Goal: Navigation & Orientation: Find specific page/section

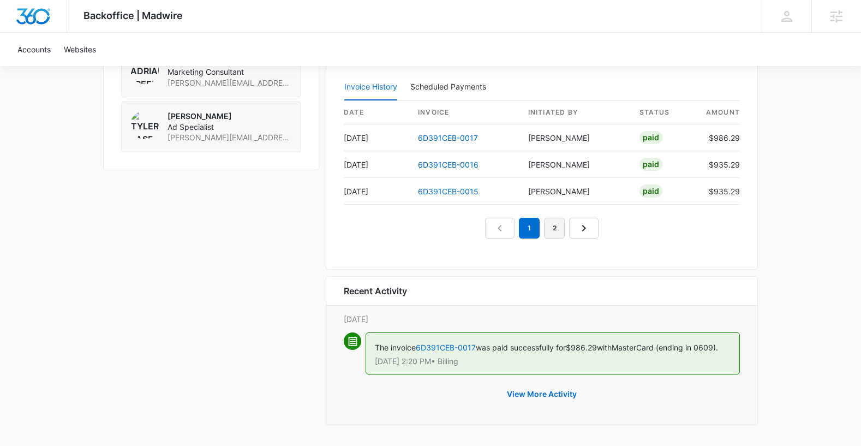
click at [559, 233] on link "2" at bounding box center [554, 228] width 21 height 21
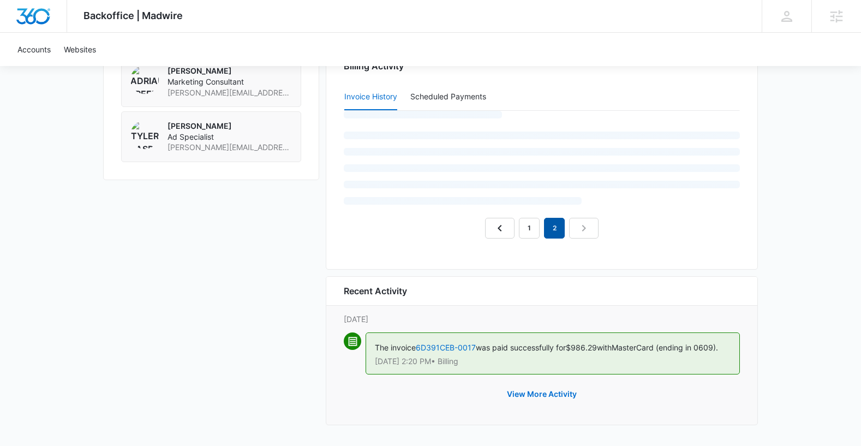
scroll to position [1012, 0]
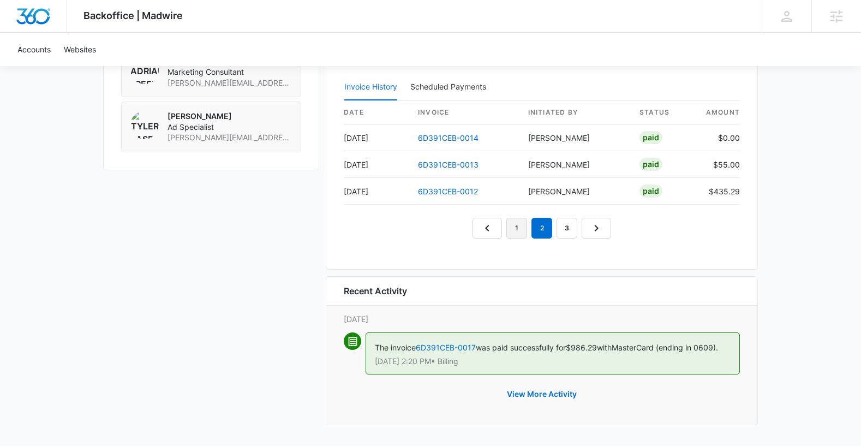
click at [510, 229] on link "1" at bounding box center [516, 228] width 21 height 21
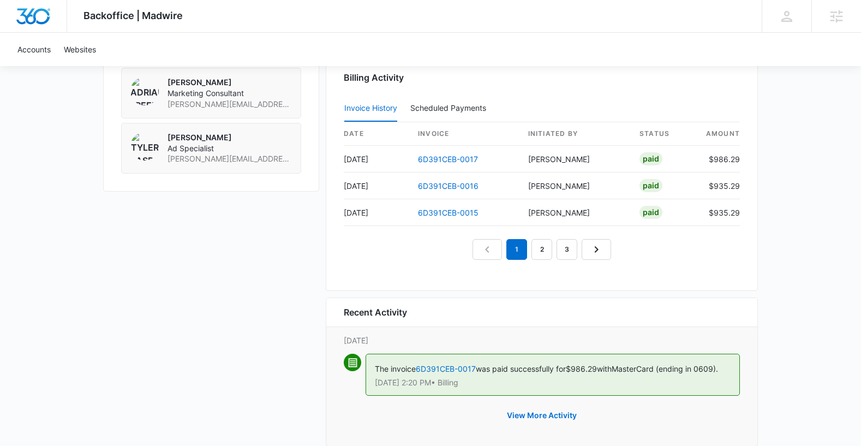
scroll to position [986, 0]
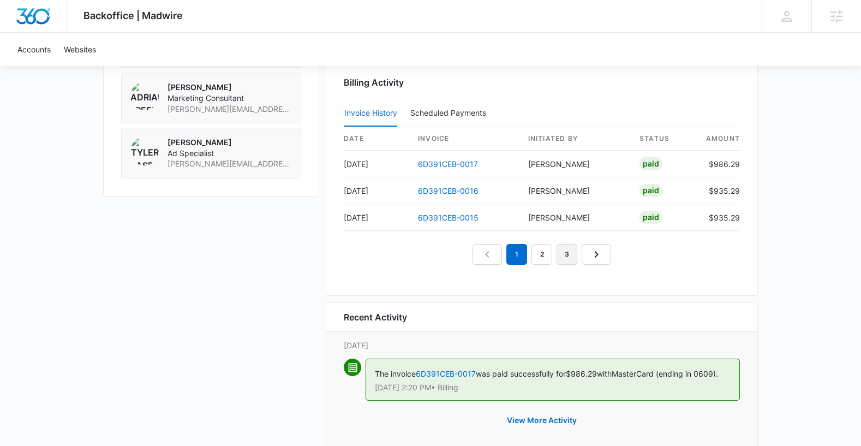
click at [563, 254] on link "3" at bounding box center [567, 254] width 21 height 21
click at [531, 252] on link "2" at bounding box center [529, 254] width 21 height 21
click at [558, 254] on link "3" at bounding box center [554, 254] width 21 height 21
click at [575, 258] on link "4" at bounding box center [579, 254] width 21 height 21
click at [595, 253] on link "5" at bounding box center [592, 254] width 21 height 21
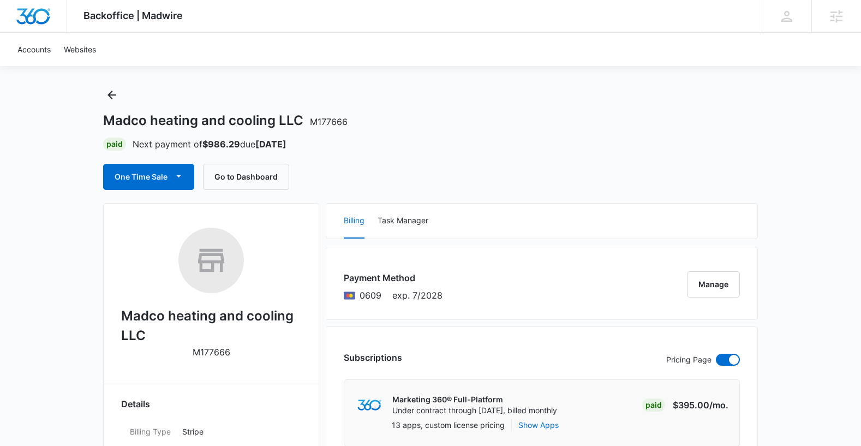
scroll to position [1012, 0]
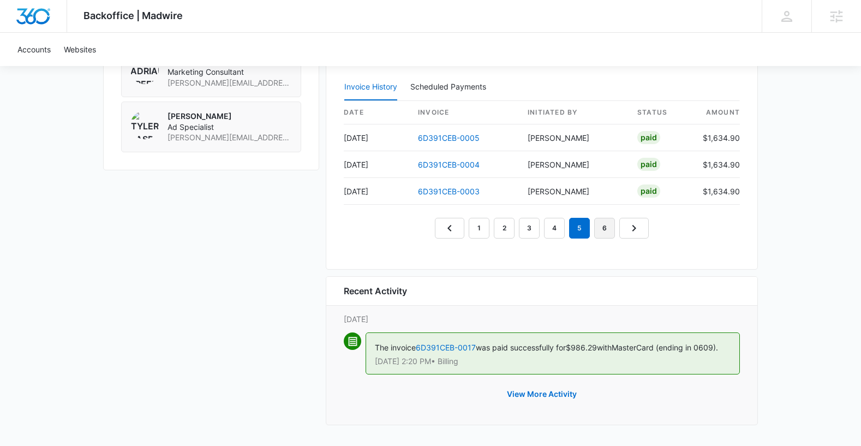
click at [601, 227] on link "6" at bounding box center [604, 228] width 21 height 21
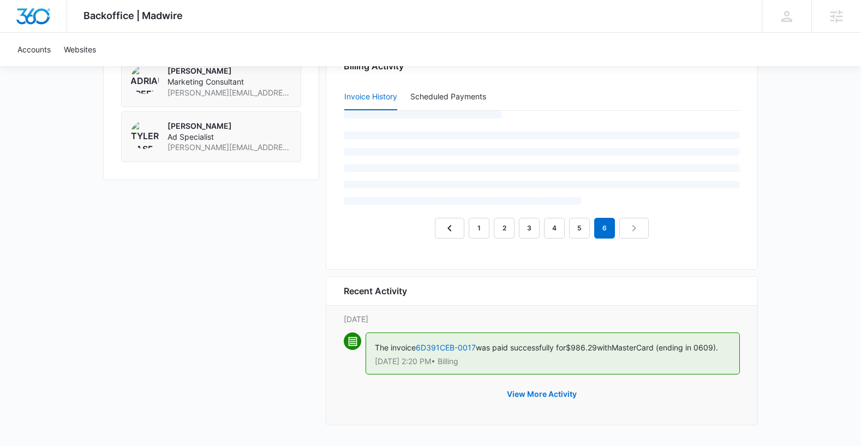
scroll to position [986, 0]
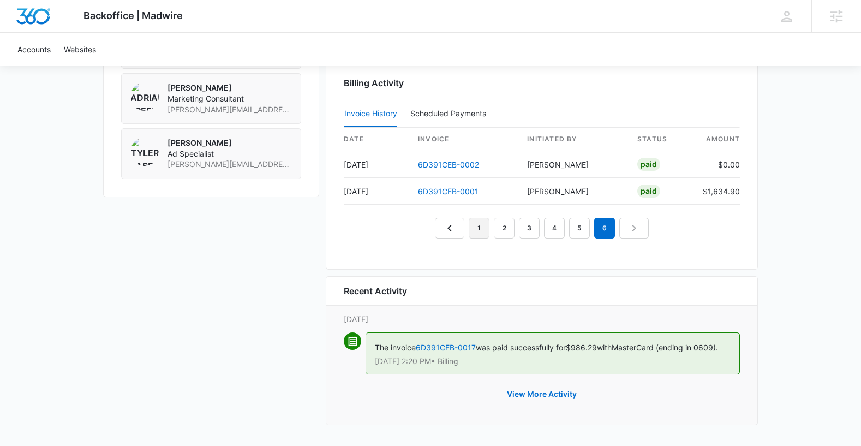
click at [474, 231] on link "1" at bounding box center [479, 228] width 21 height 21
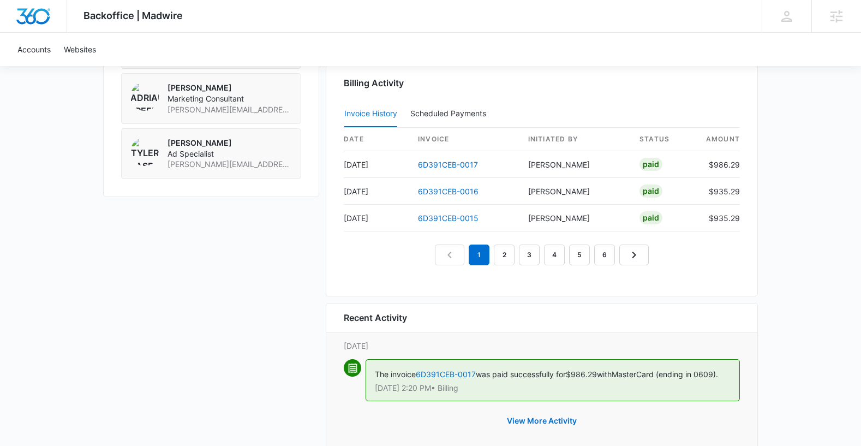
scroll to position [0, 0]
